Goal: Find specific page/section: Find specific page/section

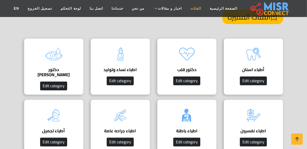
scroll to position [67, 0]
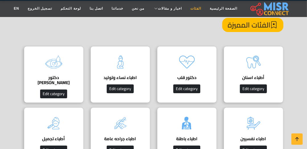
click at [188, 10] on link "الفئات" at bounding box center [195, 8] width 19 height 11
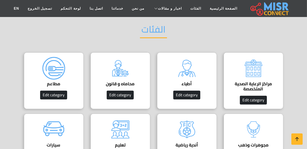
scroll to position [45, 0]
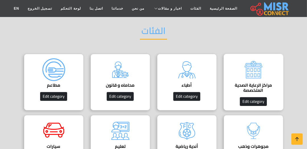
click at [240, 72] on div "مراكز الرعاية الصحية المتخصصة Edit category" at bounding box center [253, 82] width 60 height 57
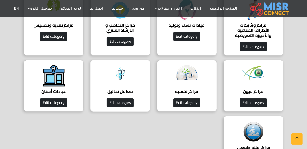
scroll to position [114, 0]
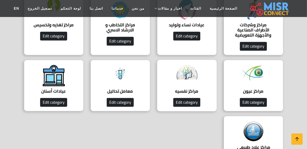
click at [186, 74] on img at bounding box center [186, 71] width 23 height 15
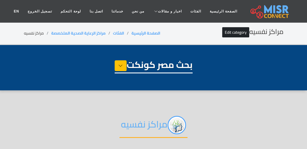
select select "**********"
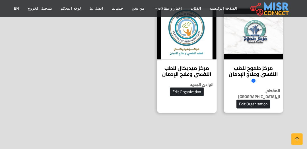
scroll to position [136, 0]
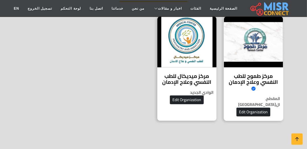
click at [232, 75] on h4 "مركز طموح للطب النفسي وعلاج الإدمان Verified account" at bounding box center [253, 82] width 51 height 18
